Goal: Transaction & Acquisition: Book appointment/travel/reservation

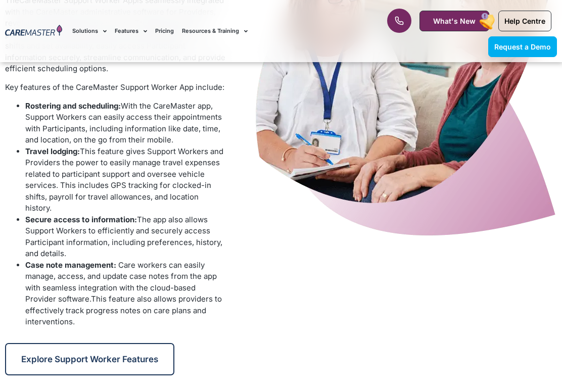
scroll to position [1094, 0]
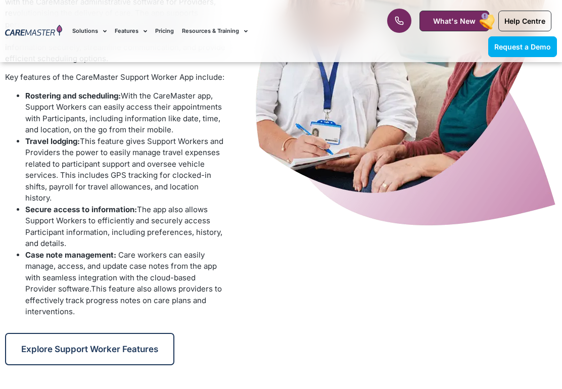
click at [530, 52] on link "Request a Demo" at bounding box center [522, 46] width 69 height 21
click at [531, 46] on span "Request a Demo" at bounding box center [522, 46] width 57 height 9
click at [530, 50] on span "Request a Demo" at bounding box center [522, 46] width 57 height 9
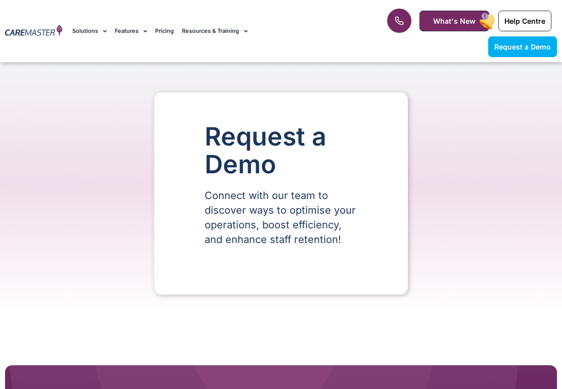
scroll to position [164, 0]
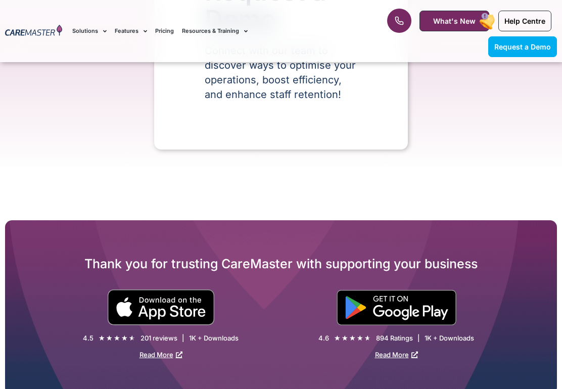
select select "**"
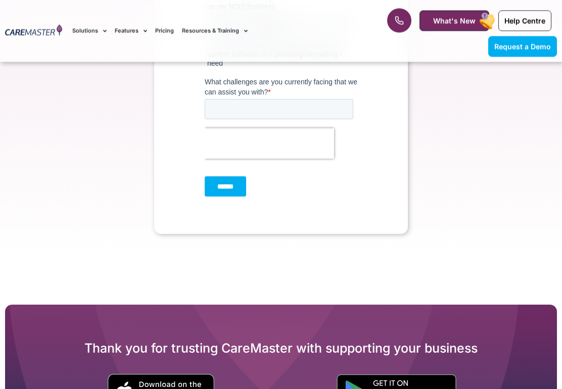
scroll to position [724, 0]
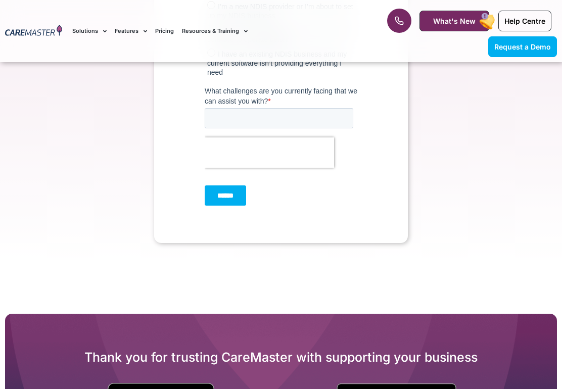
click at [244, 202] on input "******" at bounding box center [225, 196] width 41 height 20
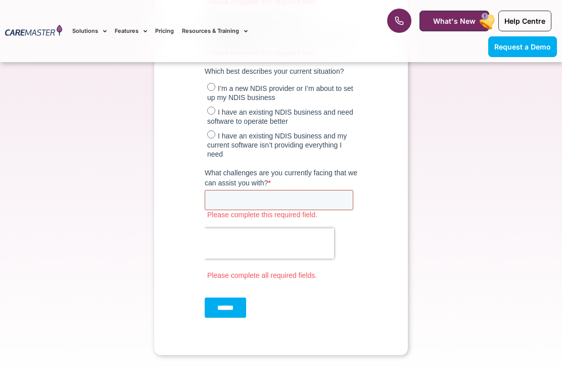
click at [244, 202] on input "What challenges are you currently facing that we can assist you with? *" at bounding box center [279, 200] width 149 height 20
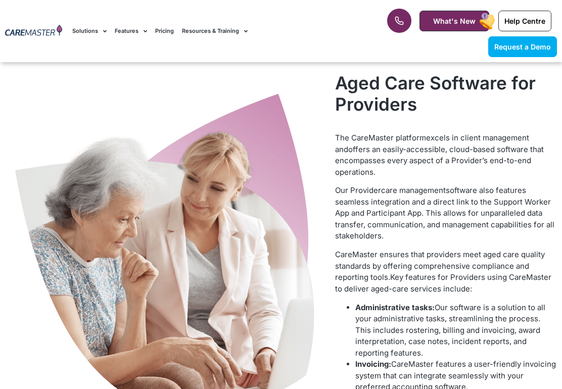
scroll to position [418, 0]
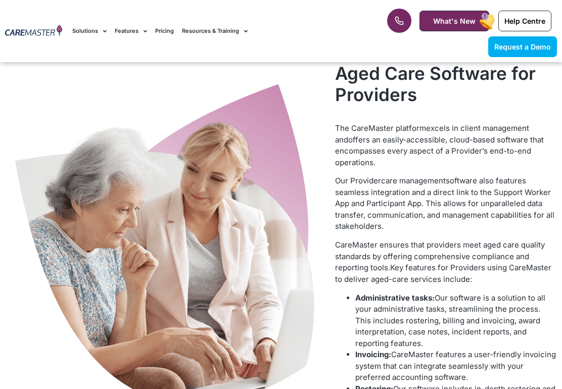
click at [472, 19] on span "What's New" at bounding box center [454, 21] width 42 height 9
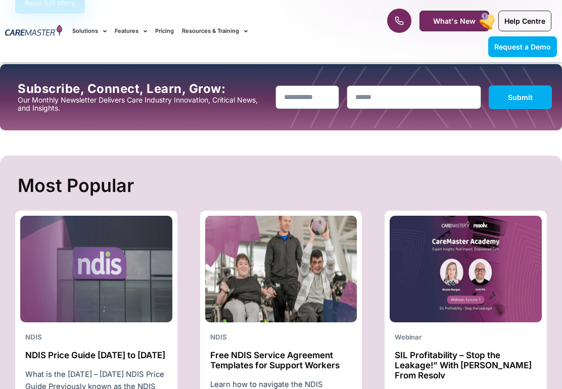
scroll to position [288, 0]
